Goal: Information Seeking & Learning: Learn about a topic

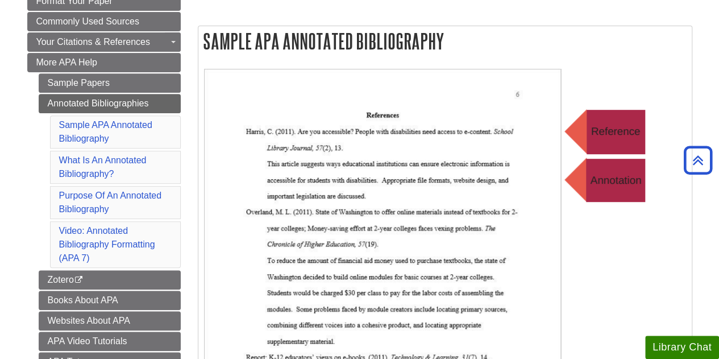
scroll to position [57, 0]
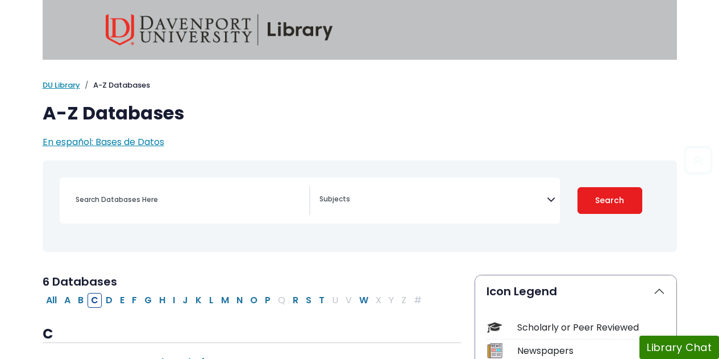
select select "Database Subject Filter"
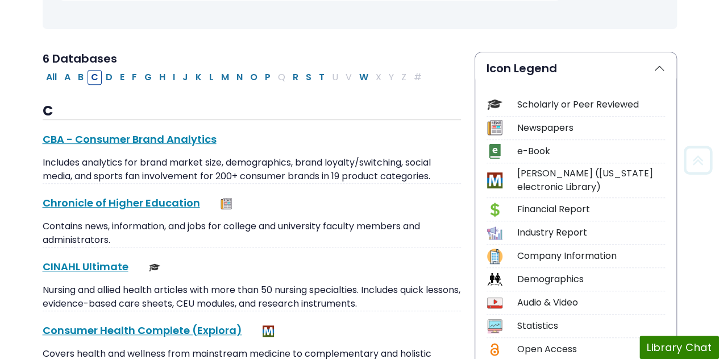
scroll to position [233, 0]
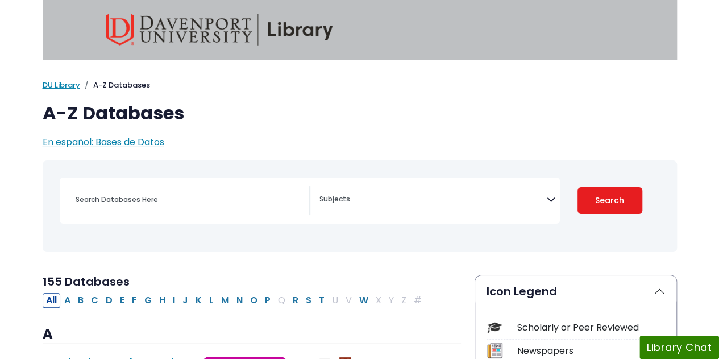
click at [546, 197] on textarea "Search" at bounding box center [433, 200] width 227 height 9
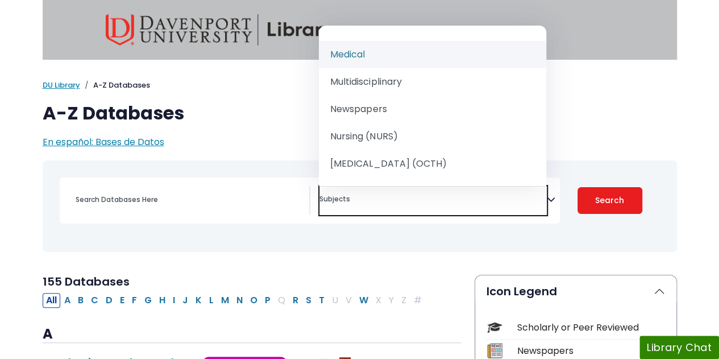
scroll to position [1024, 0]
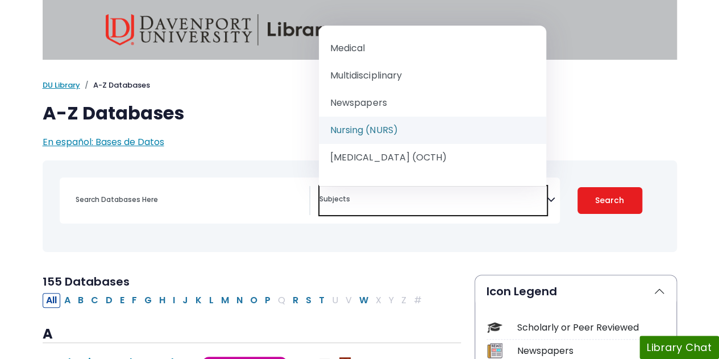
select select "219076"
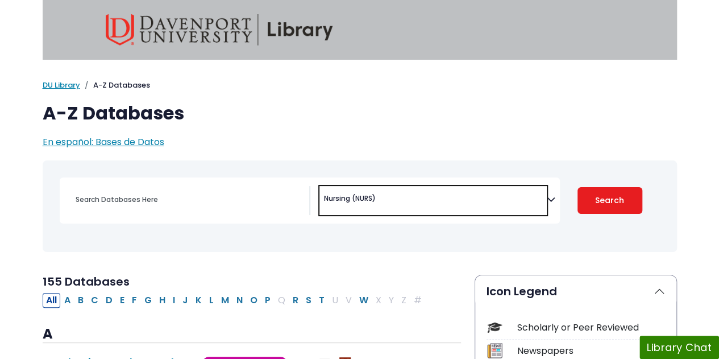
scroll to position [553, 0]
click at [587, 188] on button "Search" at bounding box center [610, 200] width 65 height 27
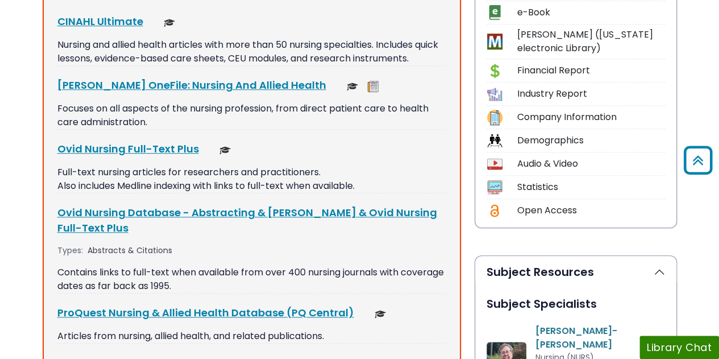
scroll to position [227, 0]
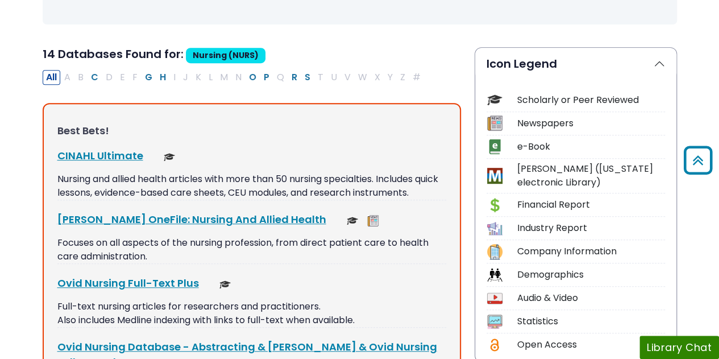
click at [115, 157] on link "CINAHL Ultimate This link opens in a new window" at bounding box center [100, 155] width 86 height 14
click at [126, 155] on link "CINAHL Ultimate This link opens in a new window" at bounding box center [100, 155] width 86 height 14
click at [106, 156] on link "CINAHL Ultimate This link opens in a new window" at bounding box center [100, 155] width 86 height 14
click at [301, 75] on button "S" at bounding box center [307, 77] width 13 height 15
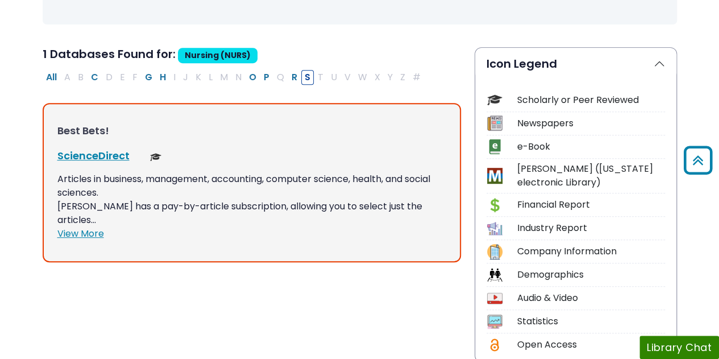
click at [288, 75] on button "R" at bounding box center [294, 77] width 13 height 15
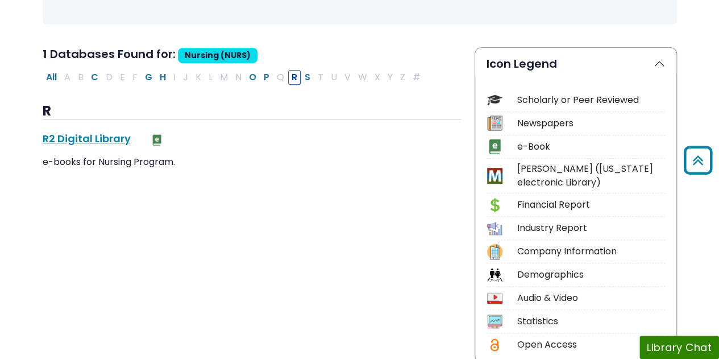
click at [260, 76] on button "P" at bounding box center [266, 77] width 13 height 15
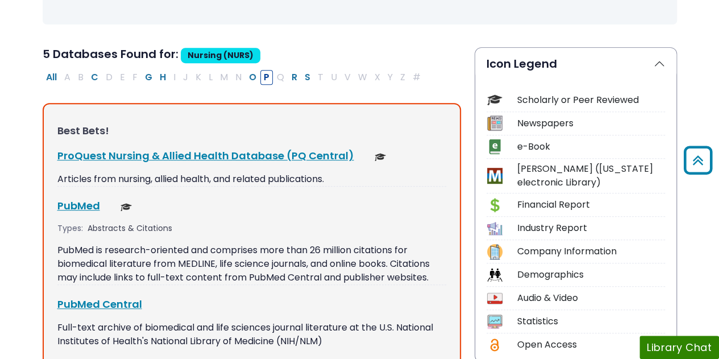
click at [225, 154] on link "ProQuest Nursing & Allied Health Database (PQ Central) This link opens in a new…" at bounding box center [205, 155] width 297 height 14
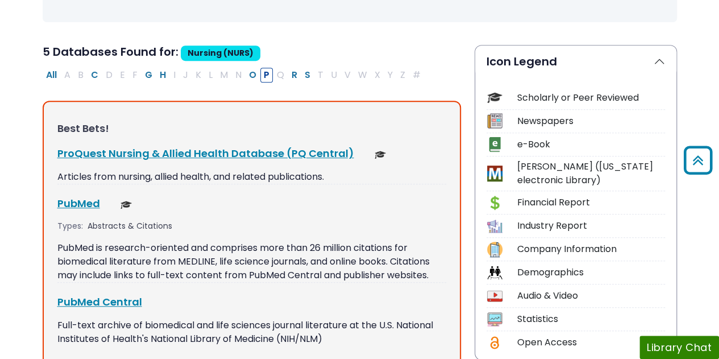
scroll to position [227, 0]
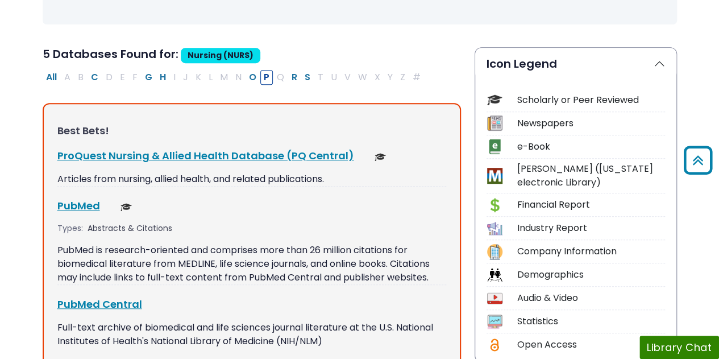
click at [246, 75] on button "O" at bounding box center [253, 77] width 14 height 15
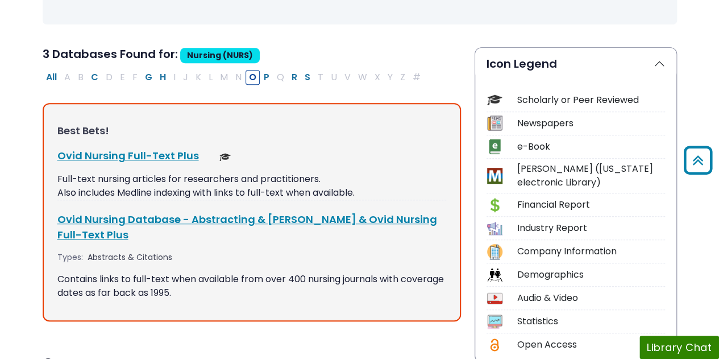
click at [288, 75] on button "R" at bounding box center [294, 77] width 13 height 15
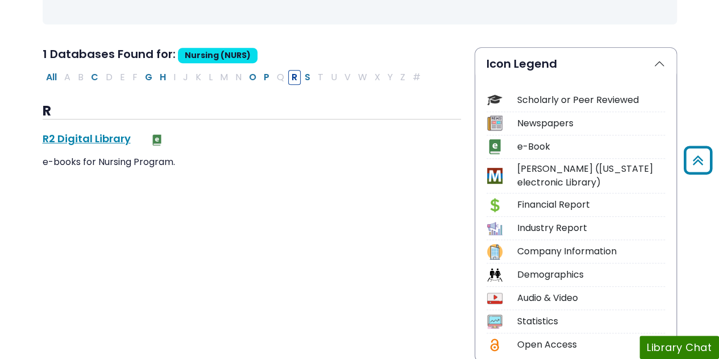
click at [260, 75] on button "P" at bounding box center [266, 77] width 13 height 15
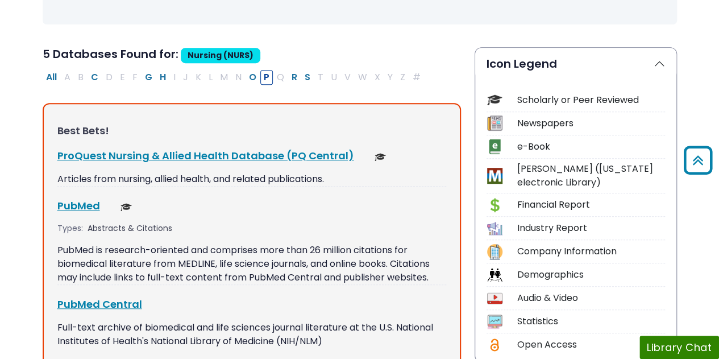
click at [246, 75] on button "O" at bounding box center [253, 77] width 14 height 15
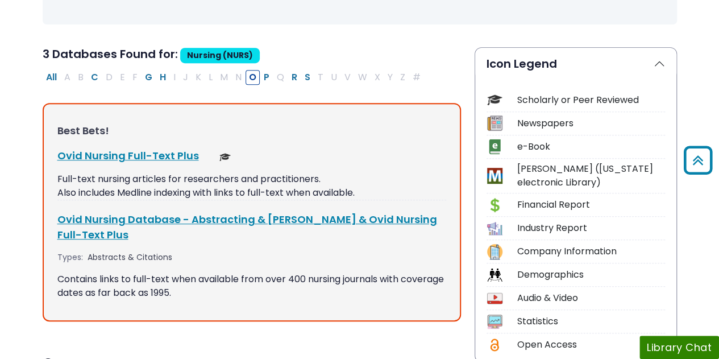
click at [260, 76] on button "P" at bounding box center [266, 77] width 13 height 15
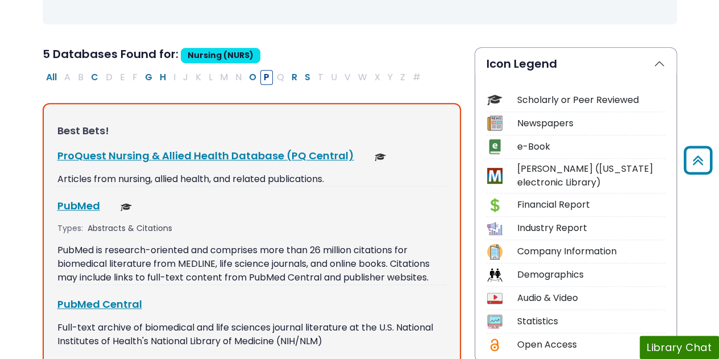
click at [160, 75] on button "H" at bounding box center [162, 77] width 13 height 15
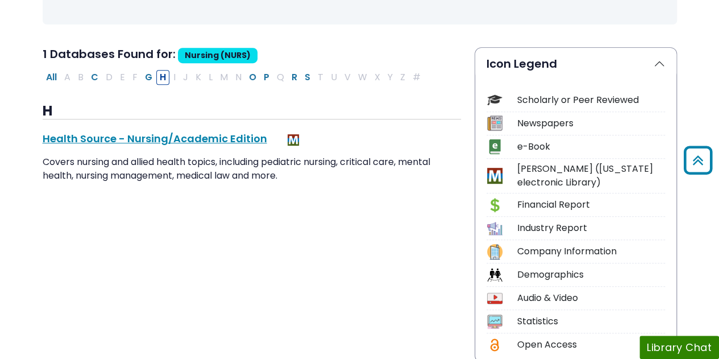
click at [142, 76] on button "G" at bounding box center [149, 77] width 14 height 15
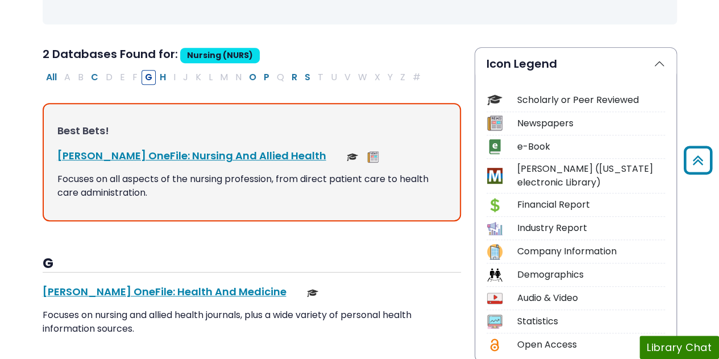
click at [246, 75] on button "O" at bounding box center [253, 77] width 14 height 15
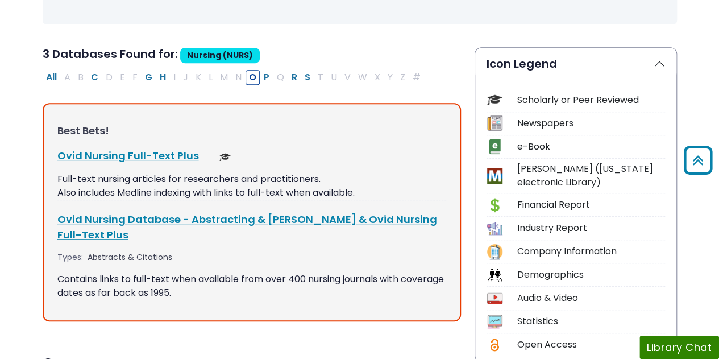
click at [260, 77] on button "P" at bounding box center [266, 77] width 13 height 15
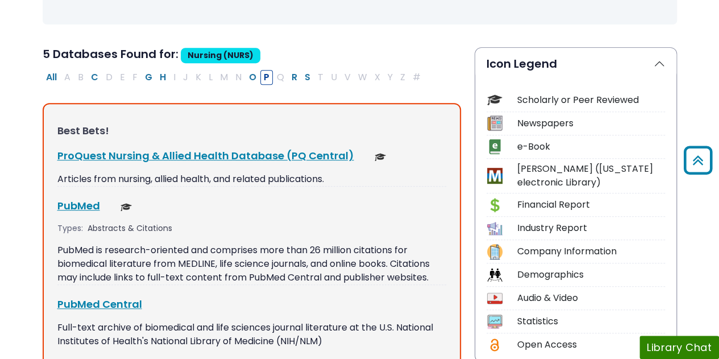
scroll to position [284, 0]
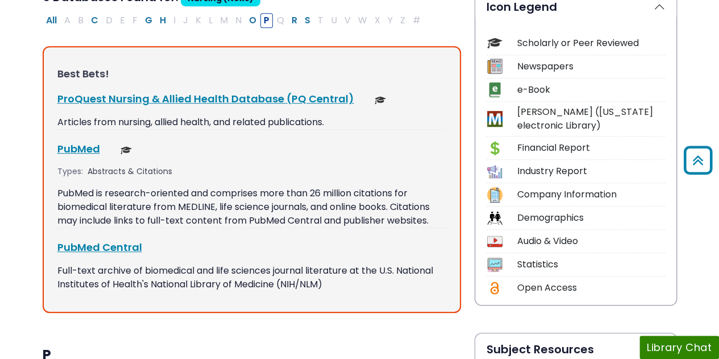
click at [288, 19] on button "R" at bounding box center [294, 20] width 13 height 15
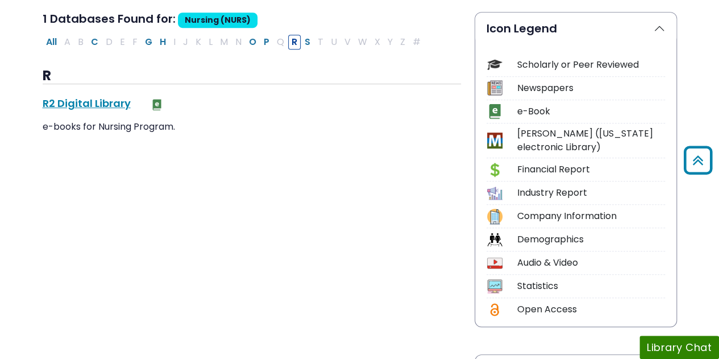
scroll to position [202, 0]
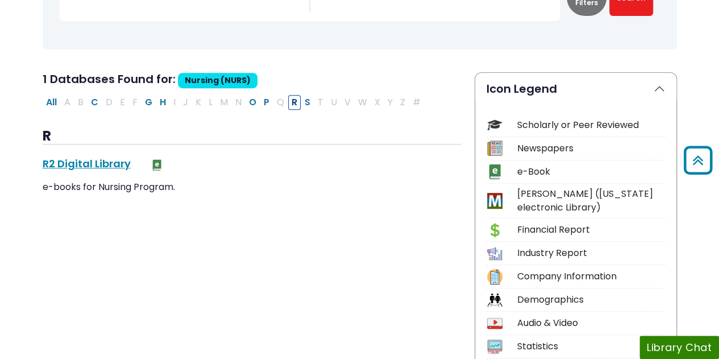
click at [301, 100] on button "S" at bounding box center [307, 102] width 13 height 15
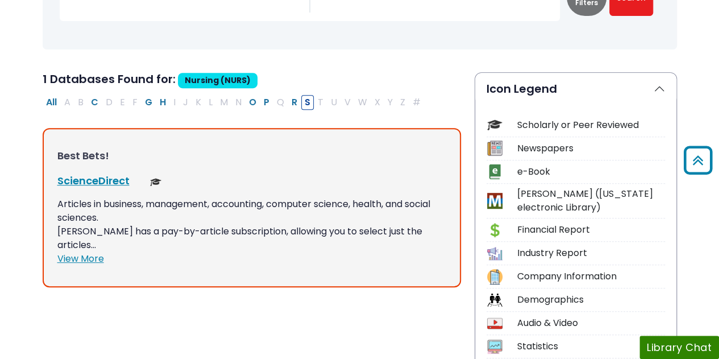
click at [246, 100] on button "O" at bounding box center [253, 102] width 14 height 15
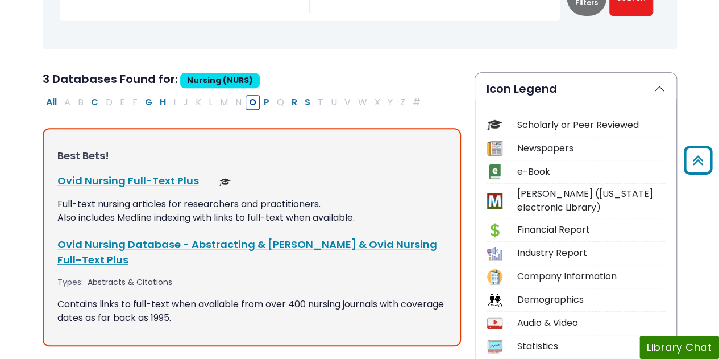
click at [144, 244] on link "Ovid Nursing Database - Abstracting & Medline & Ovid Nursing Full-Text Plus Thi…" at bounding box center [247, 252] width 380 height 30
click at [260, 101] on button "P" at bounding box center [266, 102] width 13 height 15
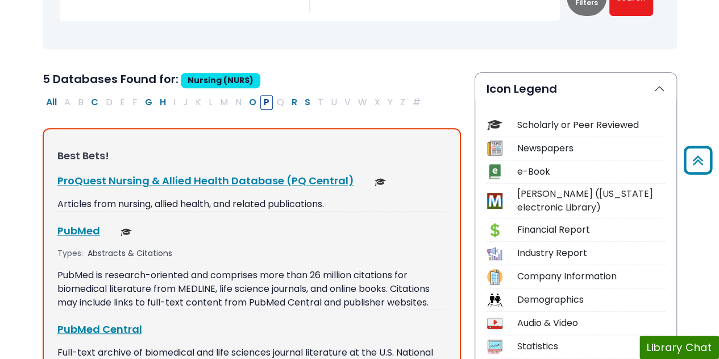
click at [222, 177] on link "ProQuest Nursing & Allied Health Database (PQ Central) This link opens in a new…" at bounding box center [205, 180] width 297 height 14
